Goal: Information Seeking & Learning: Check status

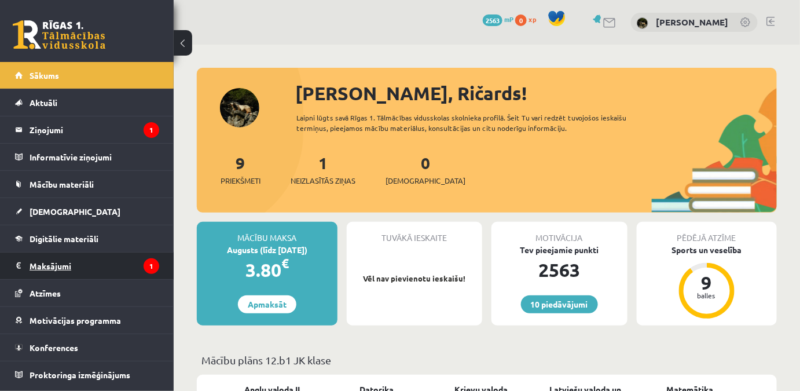
click at [96, 271] on legend "Maksājumi 1" at bounding box center [95, 265] width 130 height 27
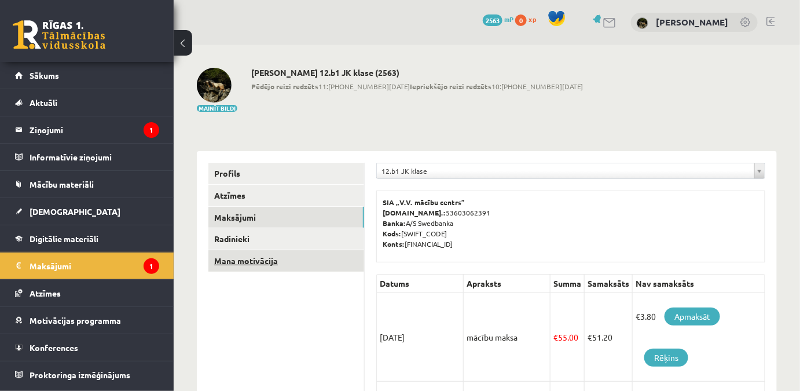
scroll to position [52, 0]
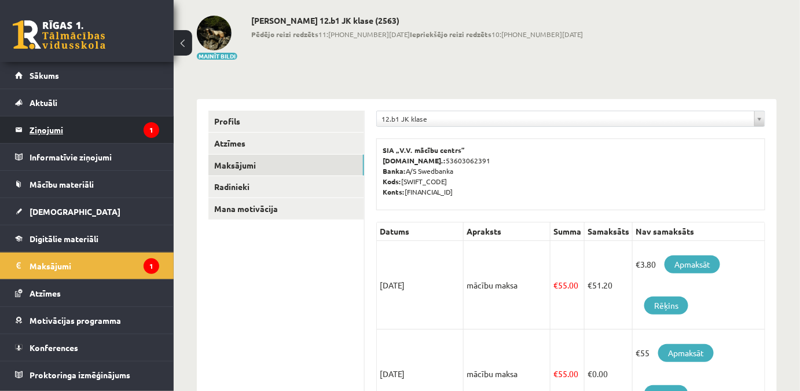
click at [146, 136] on icon "1" at bounding box center [152, 130] width 16 height 16
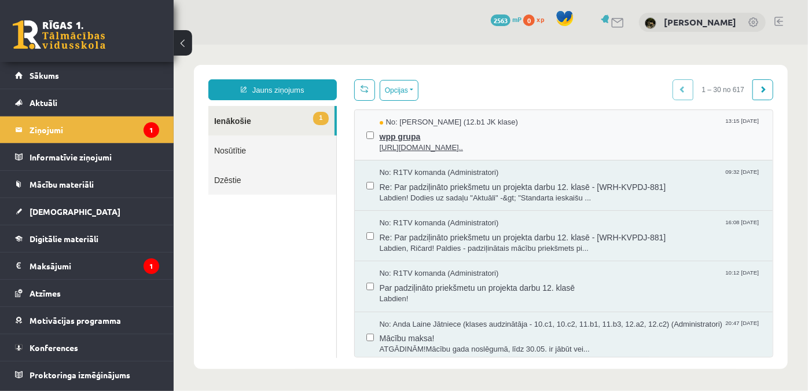
click at [502, 139] on span "wpp grupa" at bounding box center [570, 134] width 382 height 14
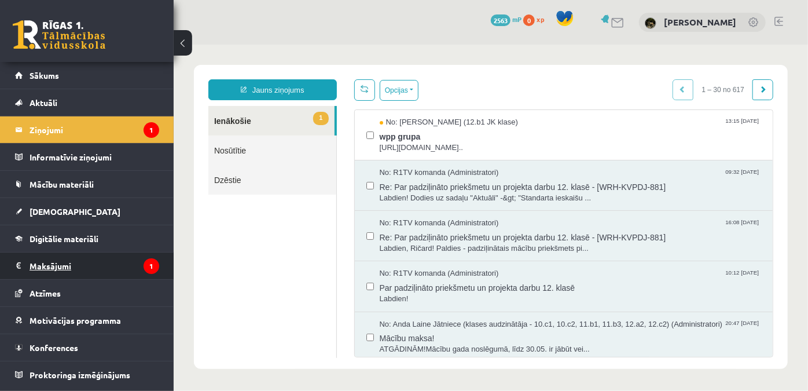
click at [137, 259] on legend "Maksājumi 1" at bounding box center [95, 265] width 130 height 27
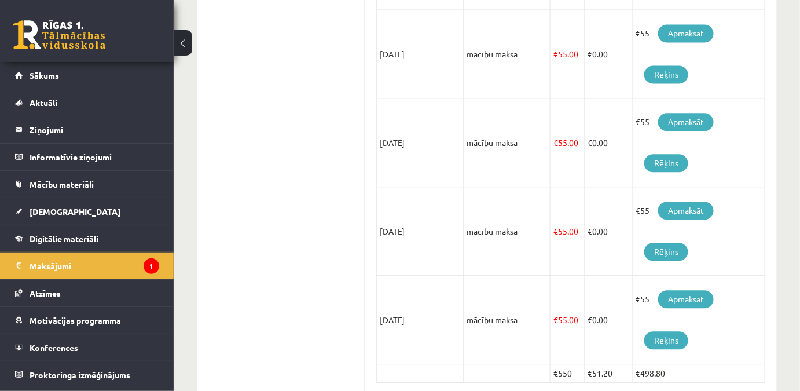
scroll to position [867, 0]
